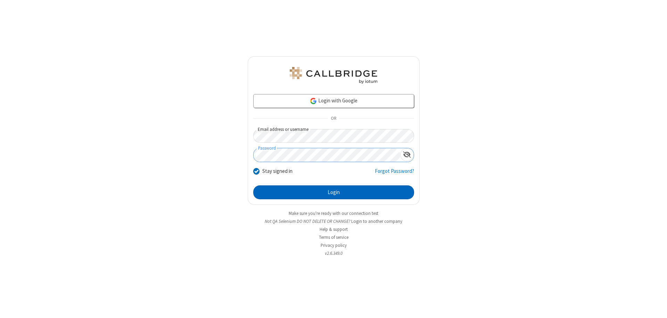
click at [334, 193] on button "Login" at bounding box center [333, 193] width 161 height 14
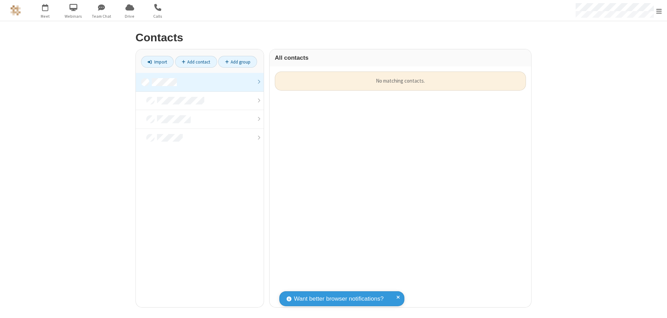
scroll to position [236, 256]
click at [200, 82] on link at bounding box center [200, 82] width 128 height 19
click at [196, 62] on link "Add contact" at bounding box center [196, 62] width 42 height 12
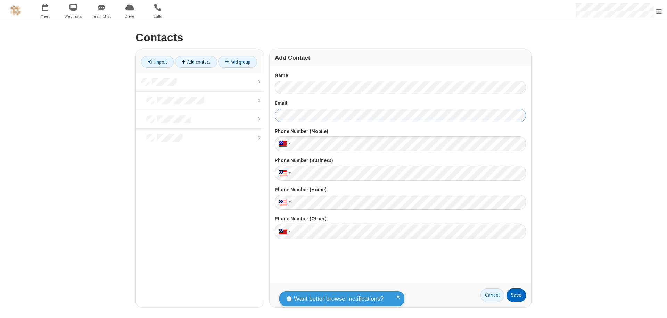
click at [516, 295] on button "Save" at bounding box center [516, 296] width 19 height 14
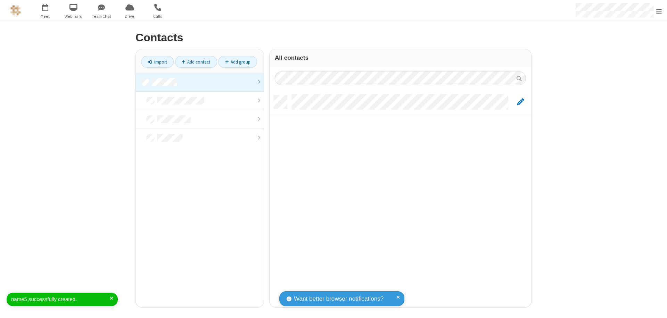
scroll to position [212, 256]
